Goal: Book appointment/travel/reservation

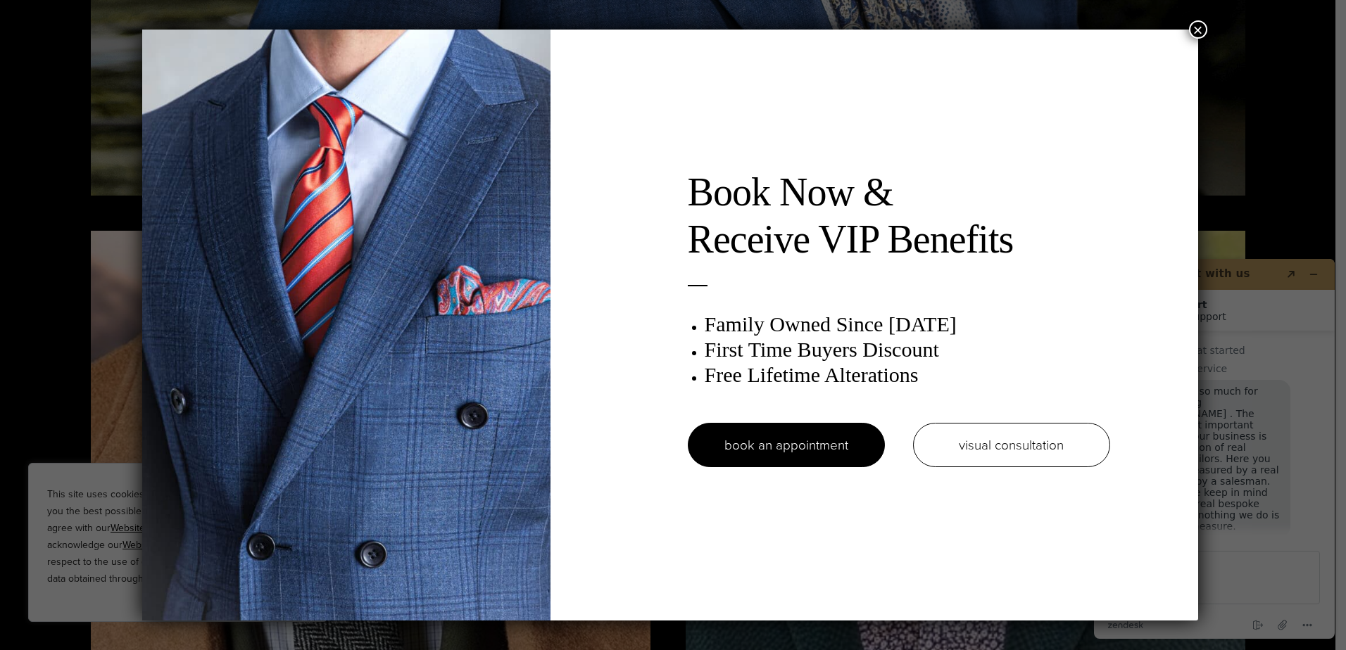
scroll to position [18, 0]
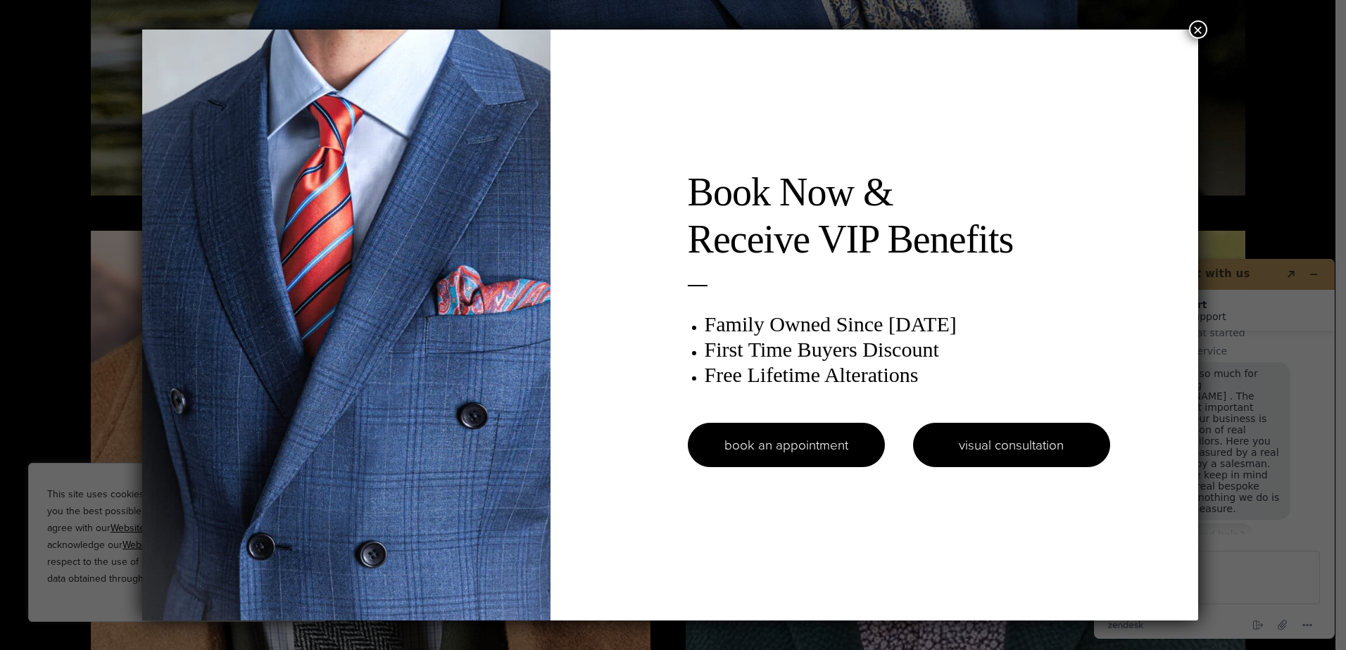
click at [1010, 451] on link "visual consultation" at bounding box center [1011, 445] width 197 height 44
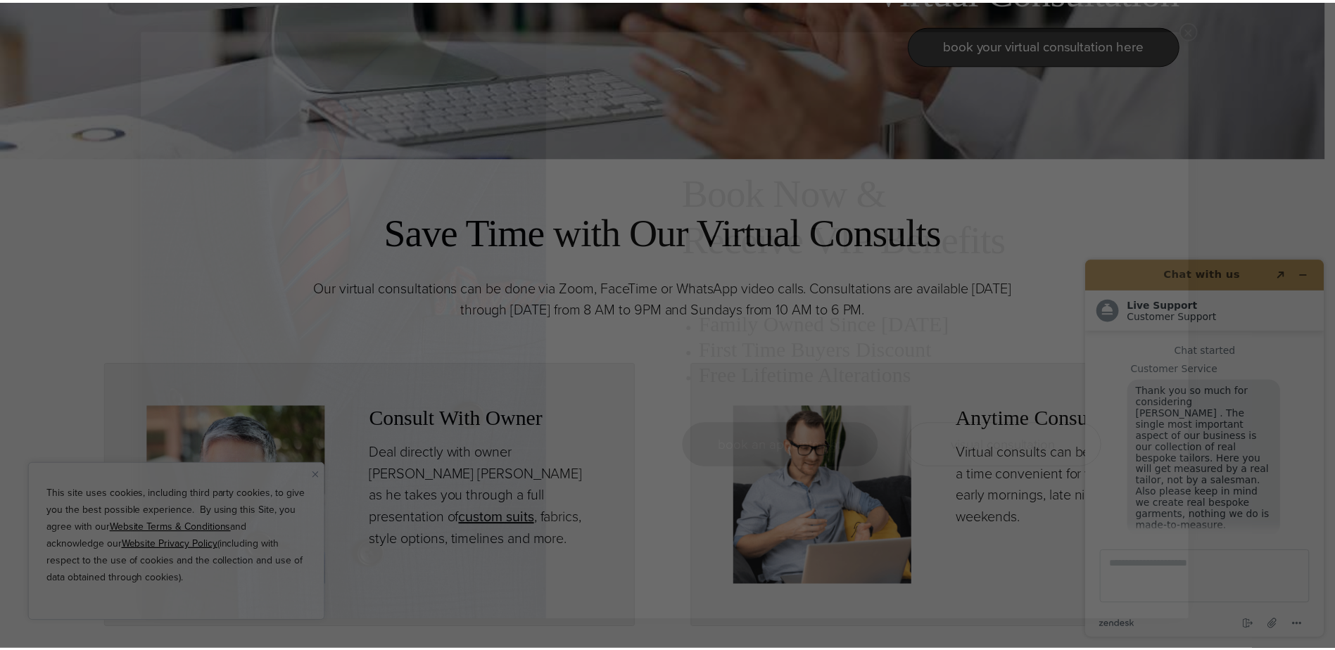
scroll to position [18, 0]
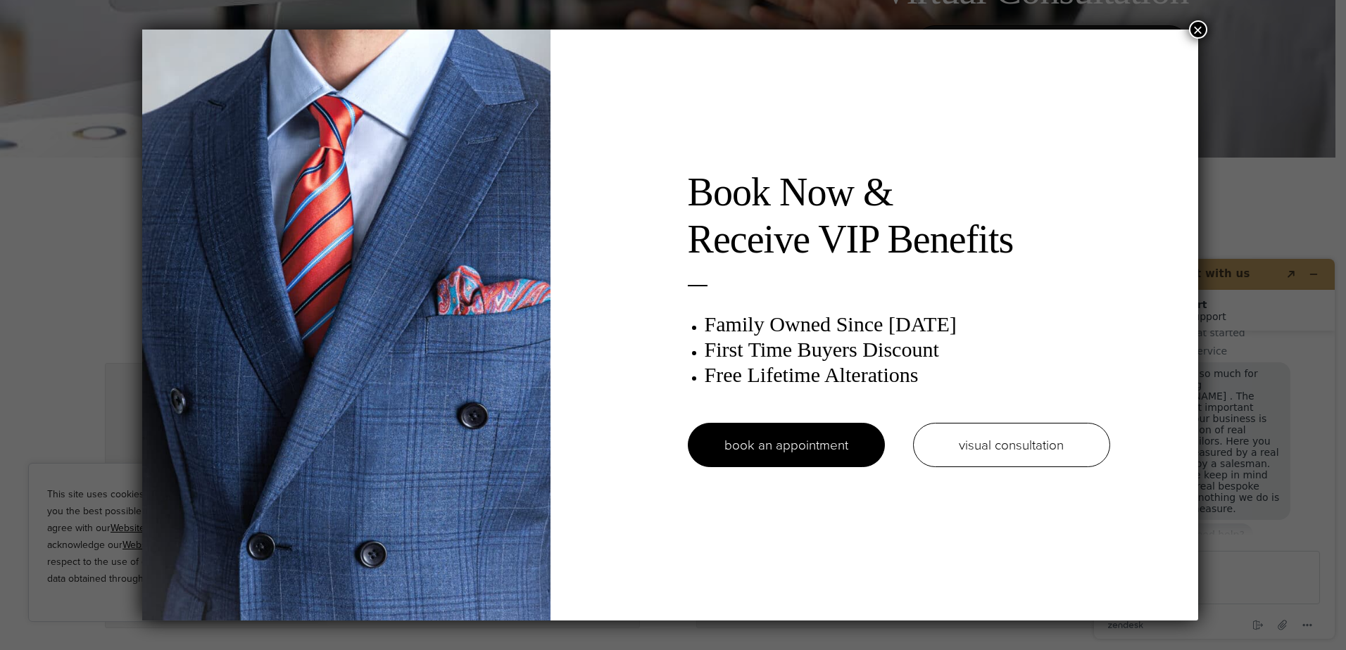
click at [1209, 273] on div "Book Now & Receive VIP Benefits Family Owned Since [DATE] First Time Buyers Dis…" at bounding box center [673, 325] width 1346 height 650
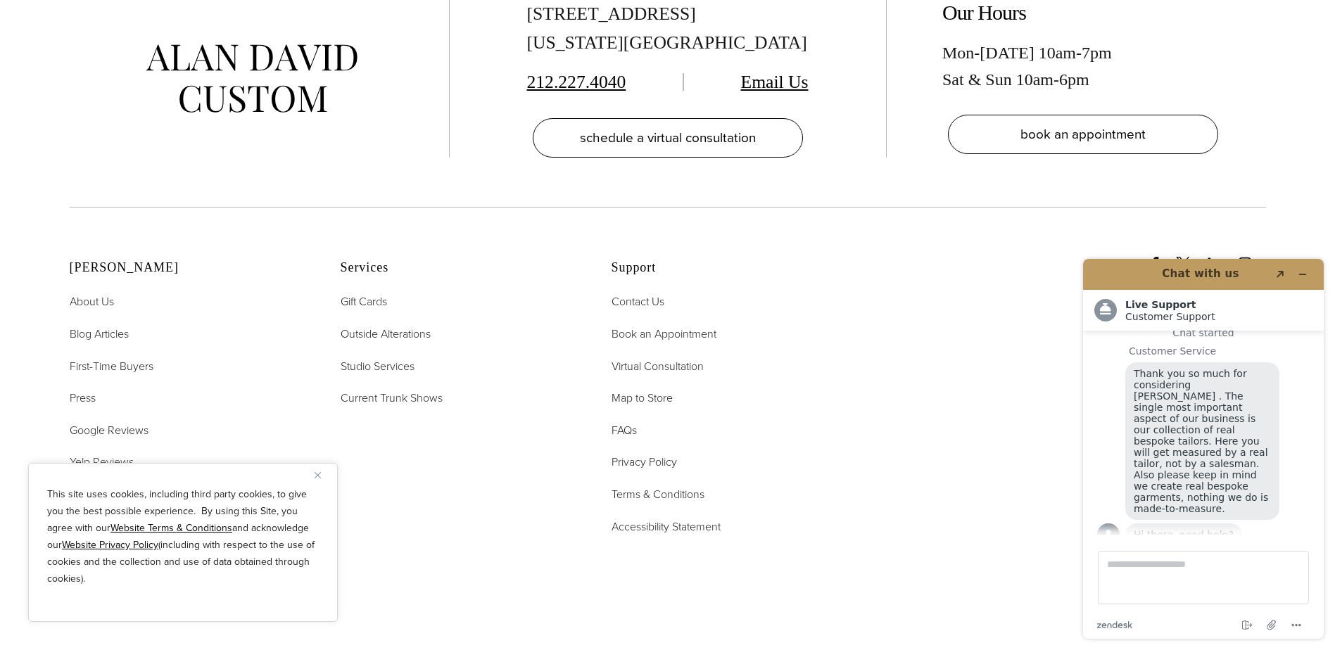
scroll to position [3379, 0]
